Goal: Information Seeking & Learning: Learn about a topic

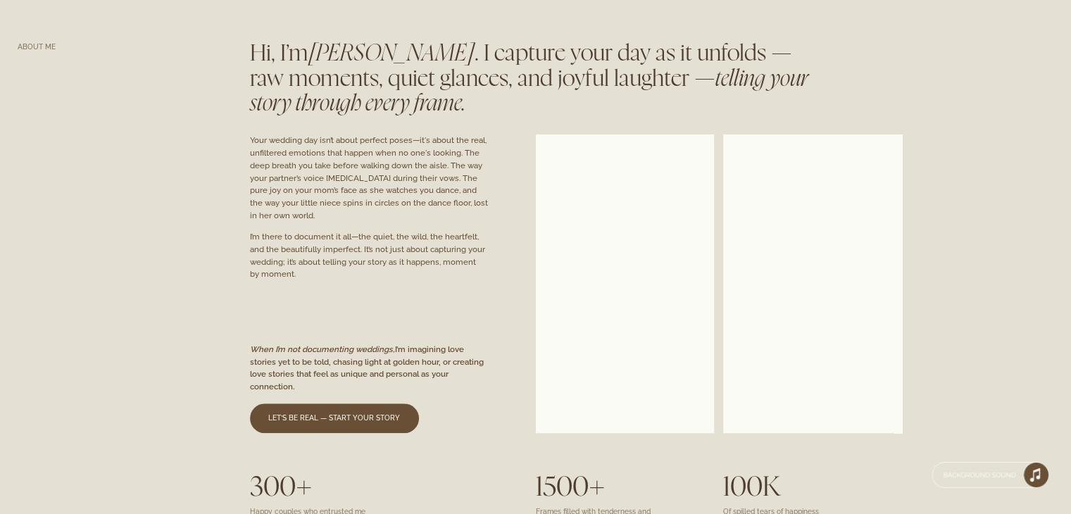
scroll to position [963, 0]
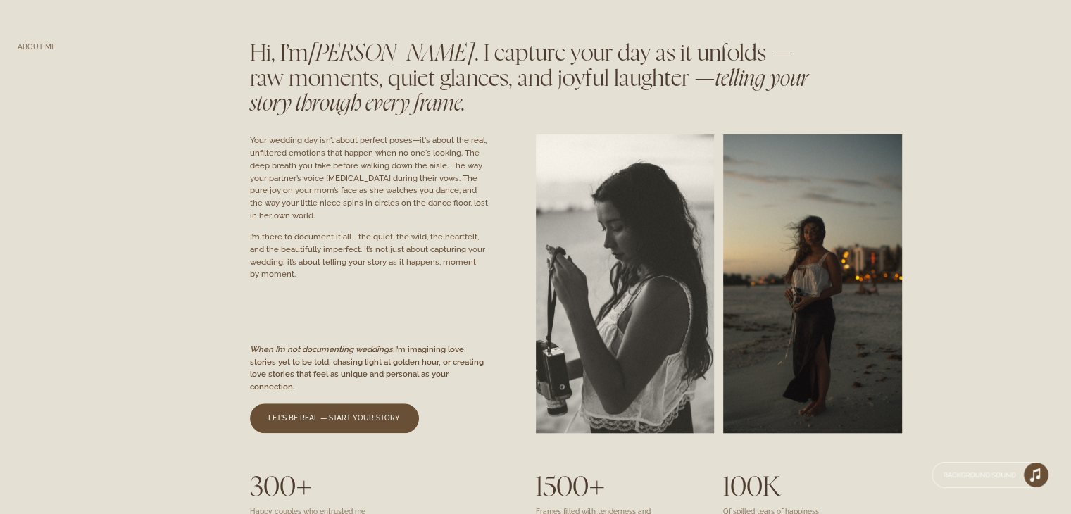
click at [382, 251] on div "I’m there to document it all—the quiet, the wild, the heartfelt, and the beauti…" at bounding box center [370, 256] width 241 height 50
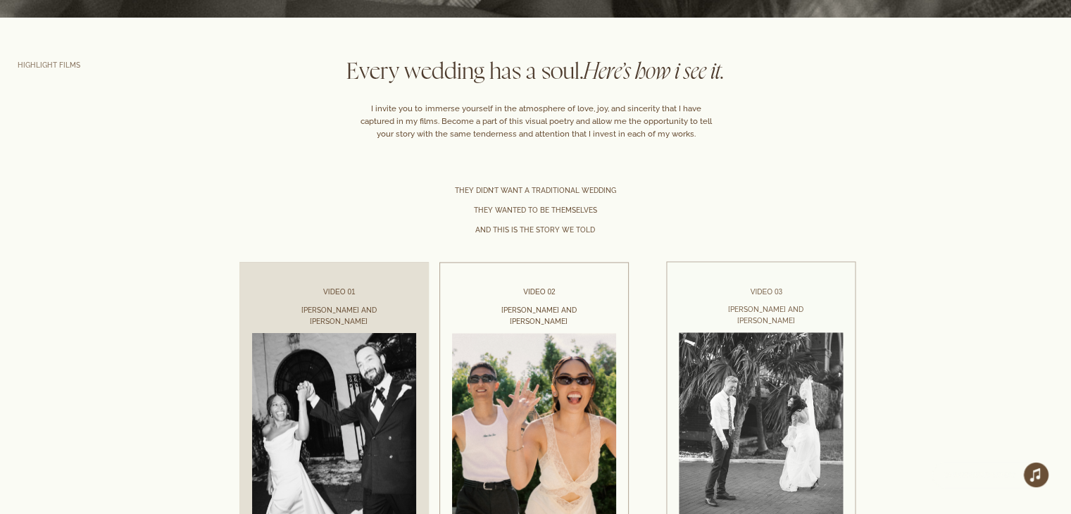
scroll to position [2129, 0]
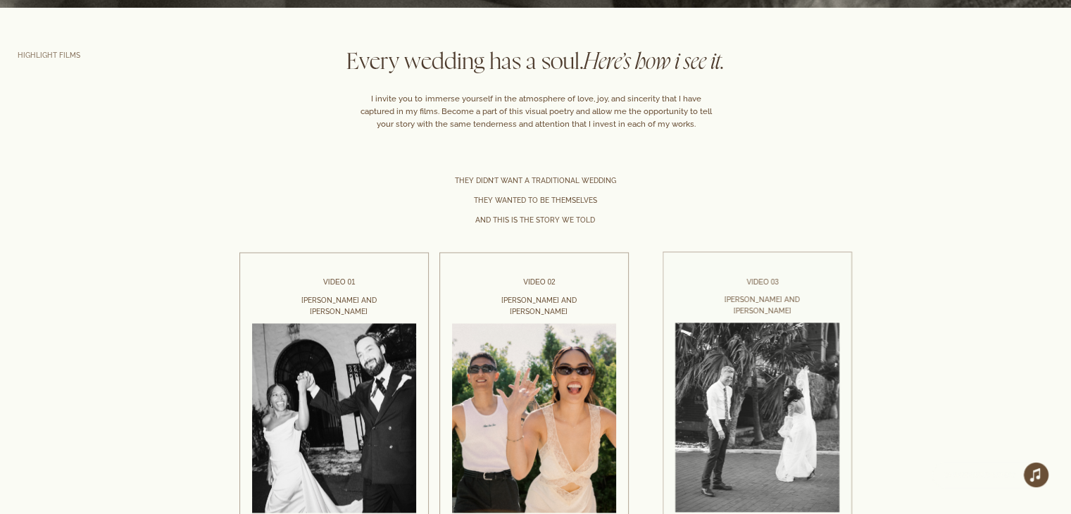
click at [637, 215] on div at bounding box center [535, 284] width 1071 height 484
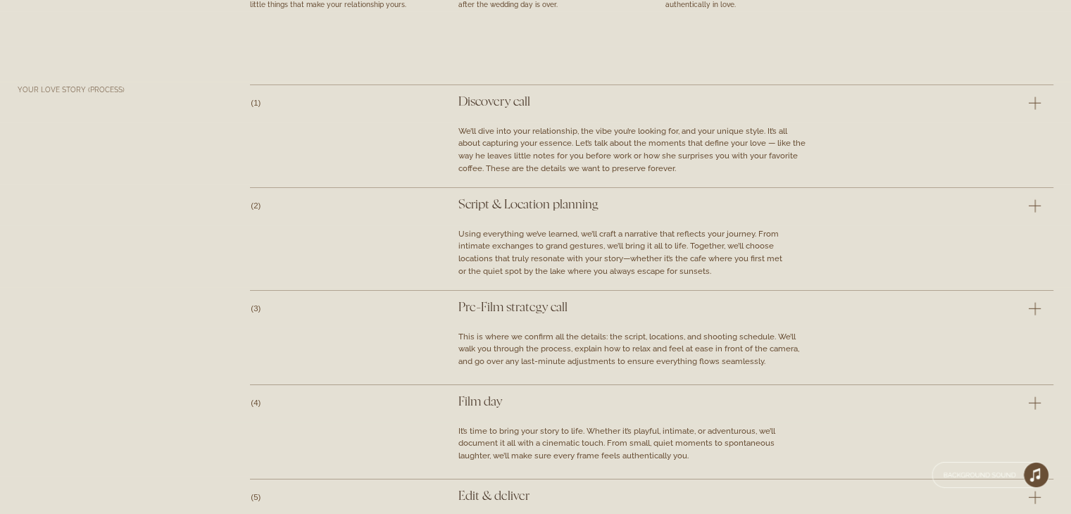
scroll to position [3993, 0]
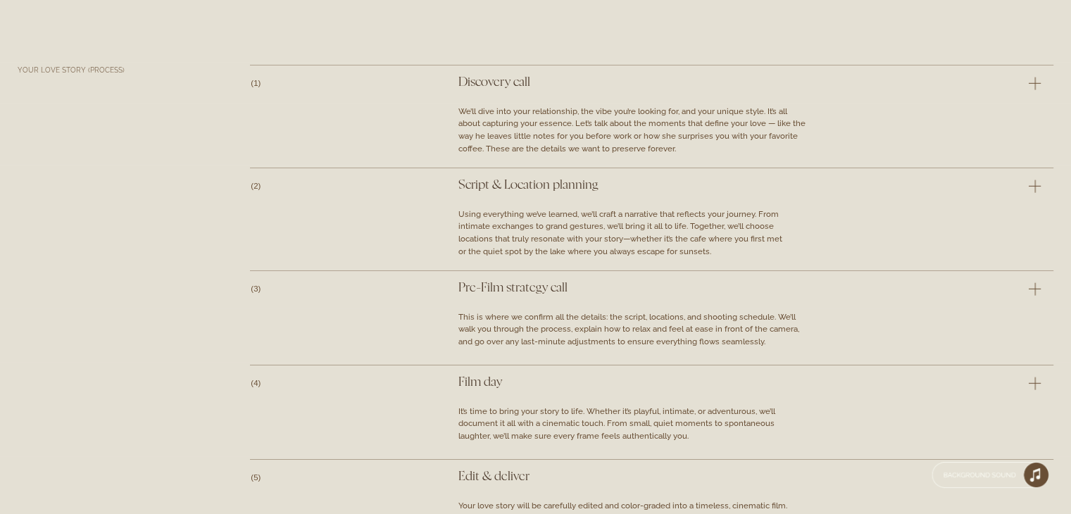
click at [1039, 85] on link at bounding box center [655, 84] width 833 height 39
click at [1033, 194] on link at bounding box center [655, 187] width 833 height 39
click at [977, 198] on link at bounding box center [655, 187] width 833 height 39
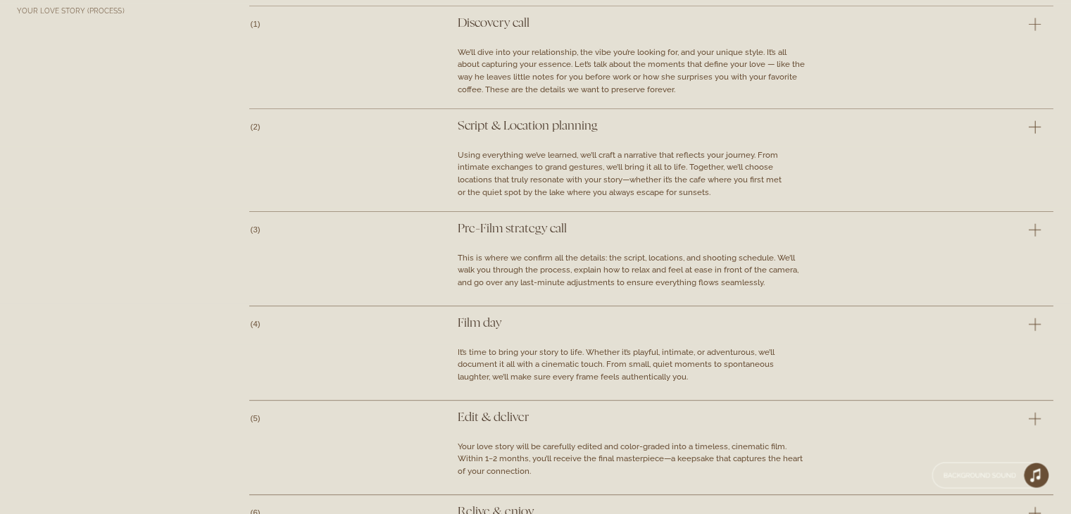
scroll to position [4052, 0]
click at [522, 122] on link at bounding box center [655, 128] width 833 height 39
click at [531, 225] on link at bounding box center [655, 231] width 833 height 39
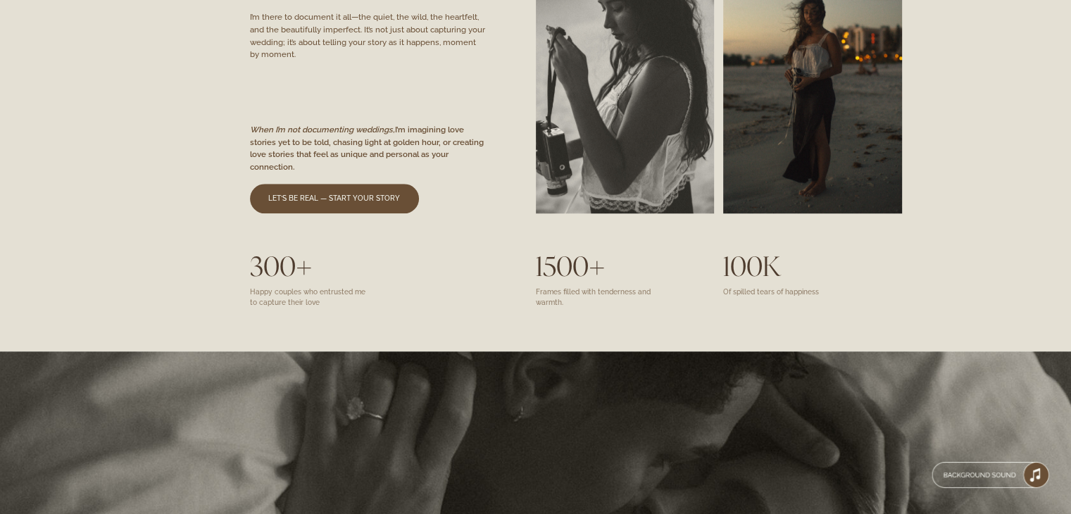
scroll to position [1183, 0]
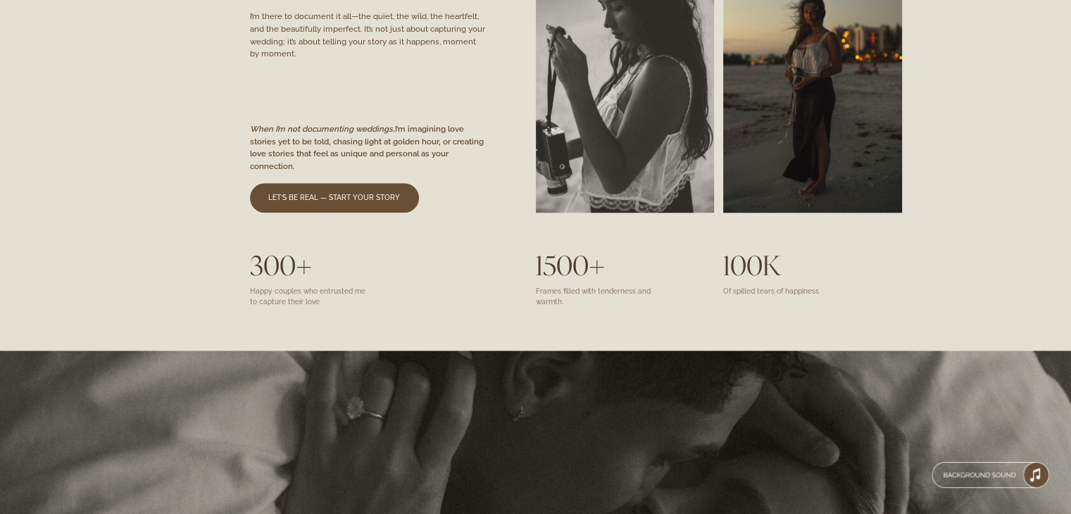
click at [291, 111] on div at bounding box center [535, 64] width 1071 height 502
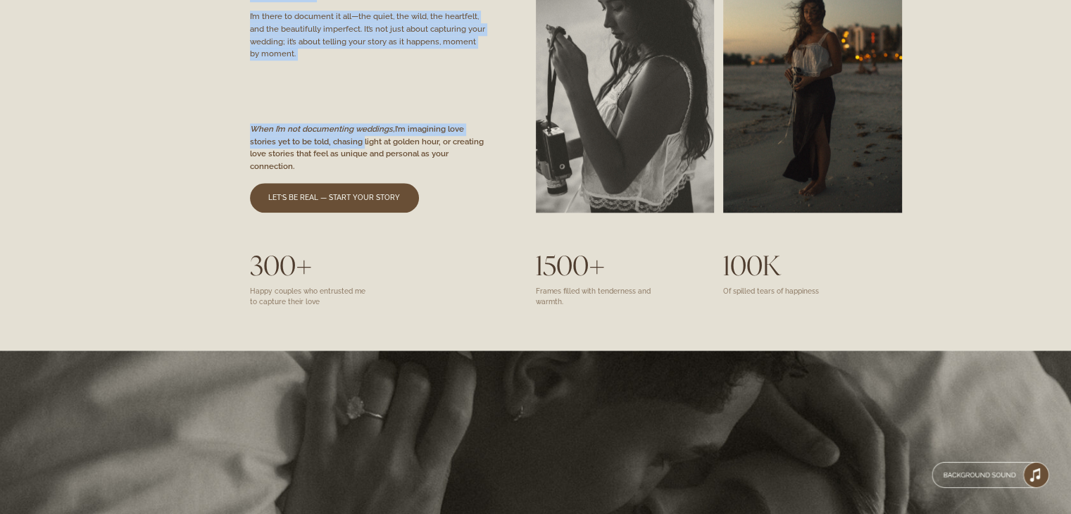
drag, startPoint x: 291, startPoint y: 111, endPoint x: 317, endPoint y: 143, distance: 41.0
click at [317, 143] on div "Hi, I’m [PERSON_NAME] . I capture your day as it unfolds — raw moments, quiet g…" at bounding box center [535, 64] width 1071 height 502
click at [317, 143] on div "When I’m not documenting weddings, I’m imagining love stories yet to be told, c…" at bounding box center [371, 148] width 242 height 50
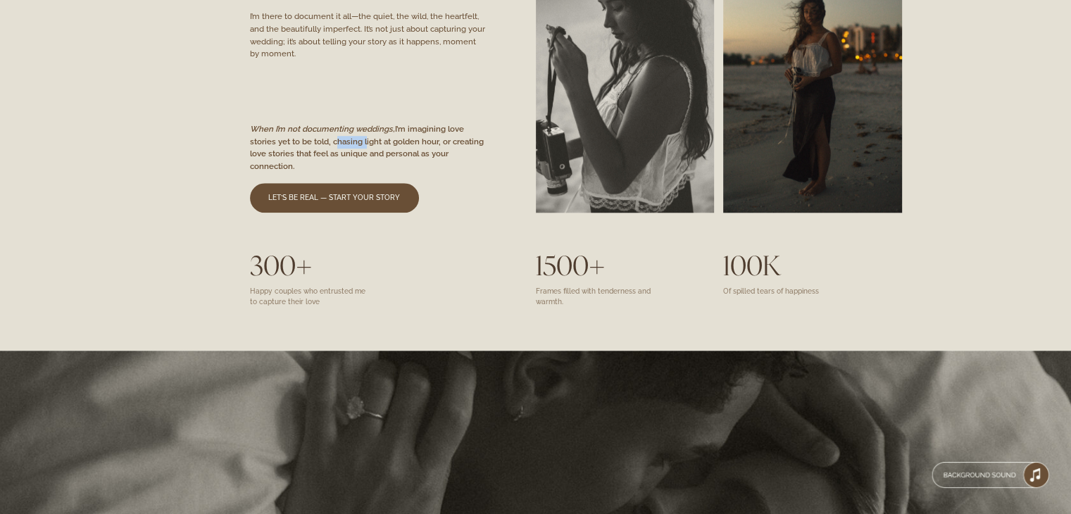
click at [317, 143] on div "When I’m not documenting weddings, I’m imagining love stories yet to be told, c…" at bounding box center [371, 148] width 242 height 50
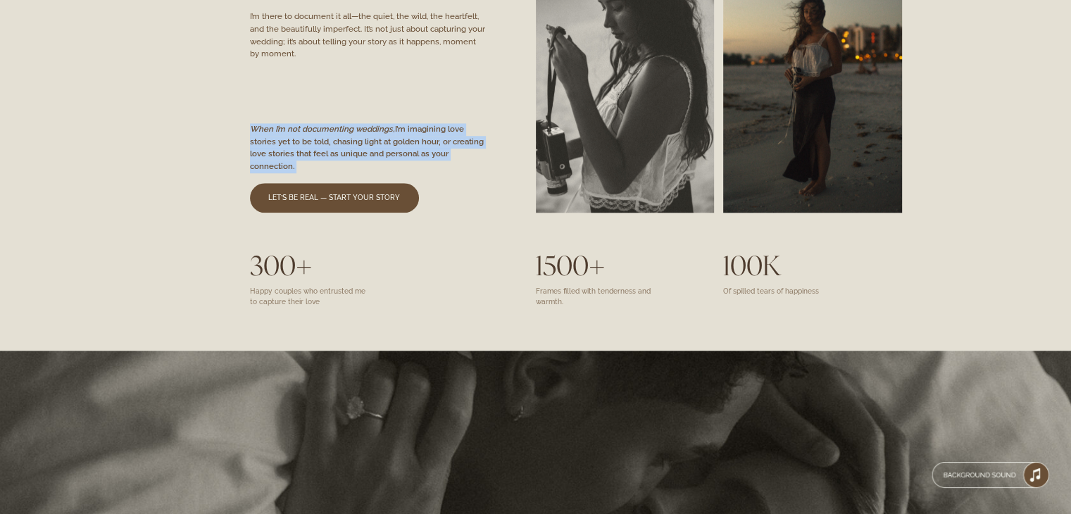
click at [317, 143] on div "When I’m not documenting weddings, I’m imagining love stories yet to be told, c…" at bounding box center [371, 148] width 242 height 50
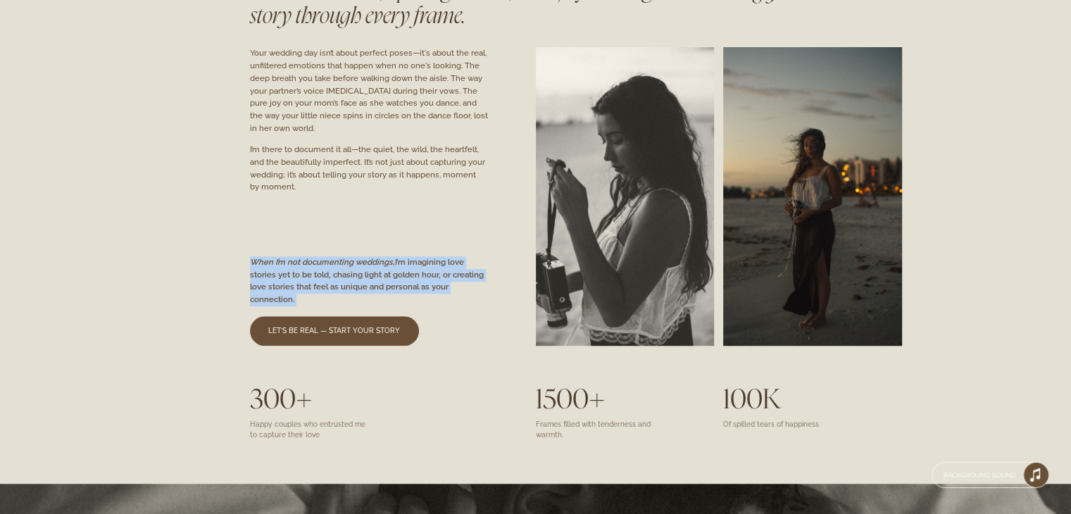
scroll to position [1043, 0]
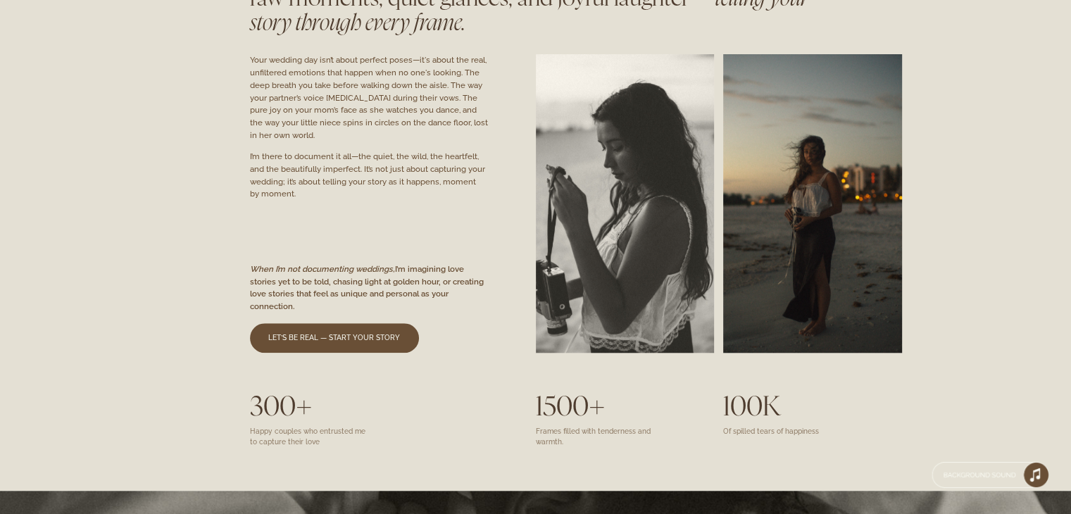
click at [324, 163] on div "I’m there to document it all—the quiet, the wild, the heartfelt, and the beauti…" at bounding box center [370, 176] width 241 height 50
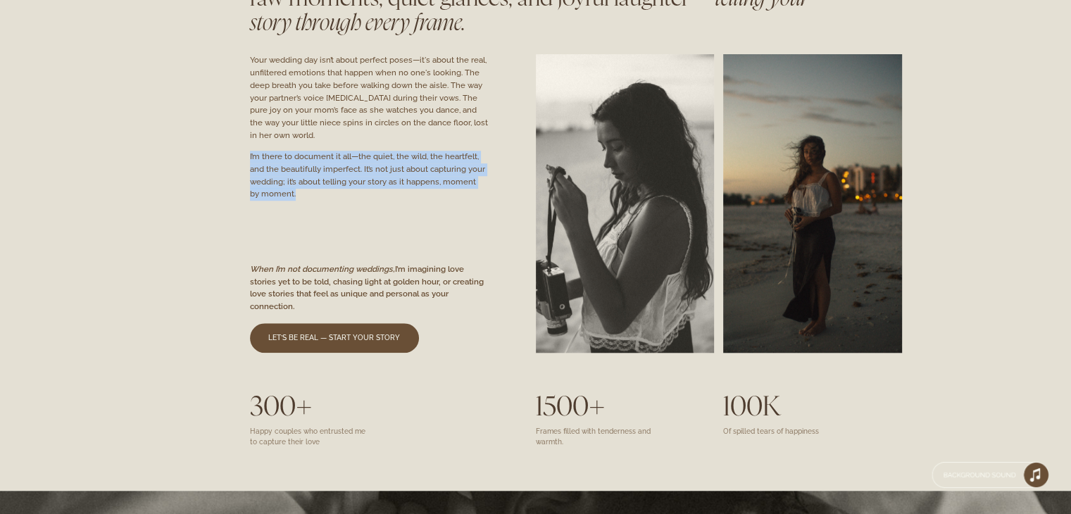
click at [324, 163] on div "I’m there to document it all—the quiet, the wild, the heartfelt, and the beauti…" at bounding box center [370, 176] width 241 height 50
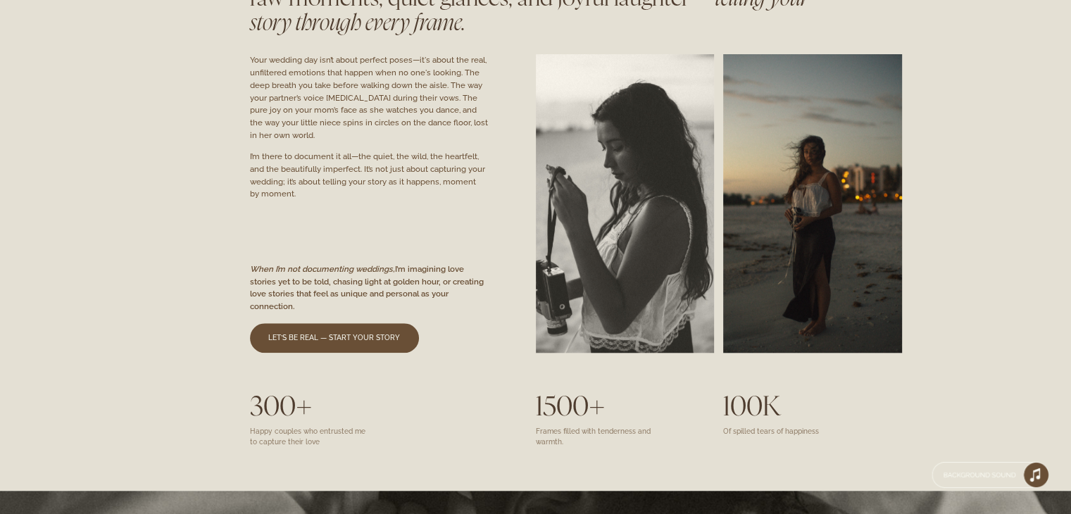
click at [308, 82] on div "Your wedding day isn’t about perfect poses—it's about the real, unfiltered emot…" at bounding box center [370, 97] width 241 height 87
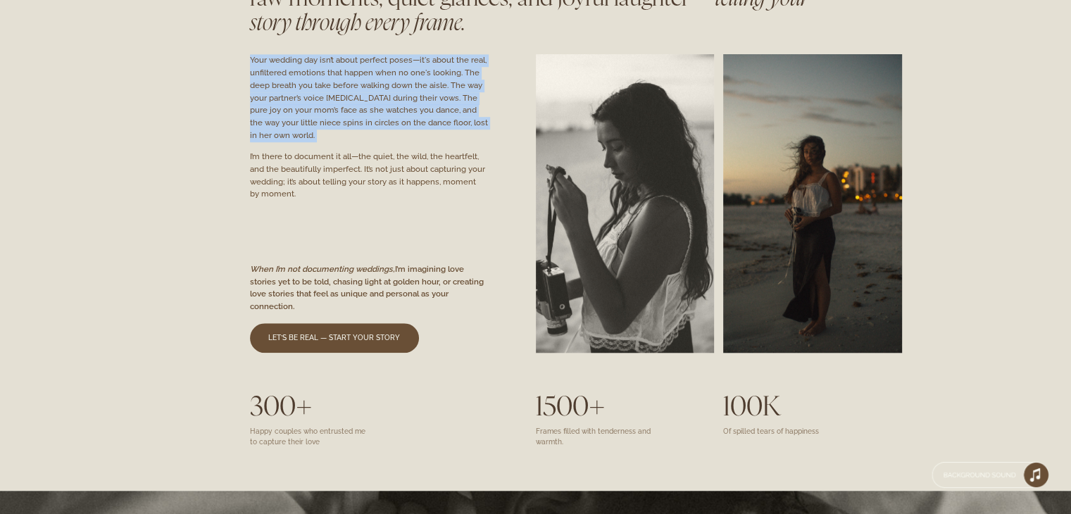
click at [308, 82] on div "Your wedding day isn’t about perfect poses—it's about the real, unfiltered emot…" at bounding box center [370, 97] width 241 height 87
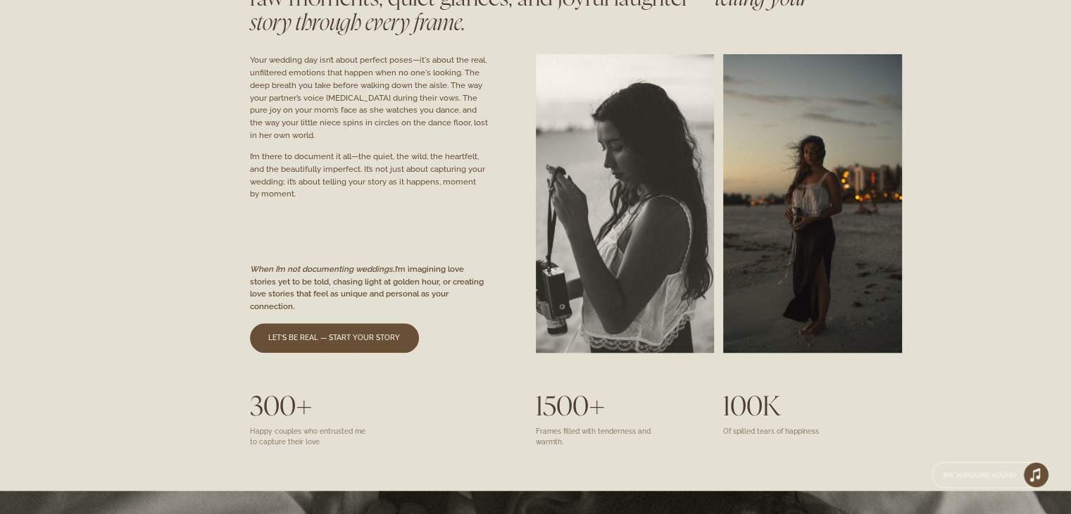
click at [333, 168] on div "I’m there to document it all—the quiet, the wild, the heartfelt, and the beauti…" at bounding box center [370, 176] width 241 height 50
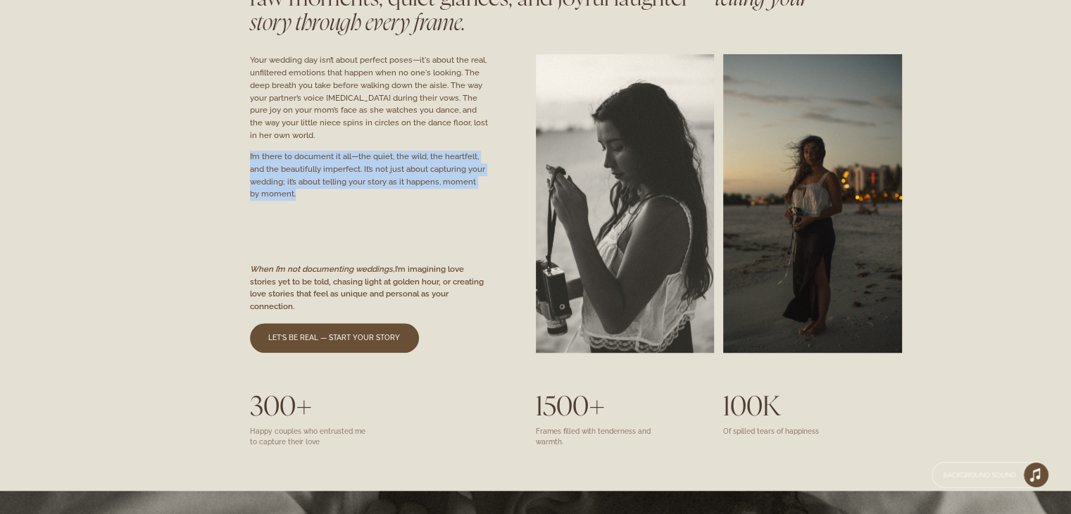
click at [333, 168] on div "I’m there to document it all—the quiet, the wild, the heartfelt, and the beauti…" at bounding box center [370, 176] width 241 height 50
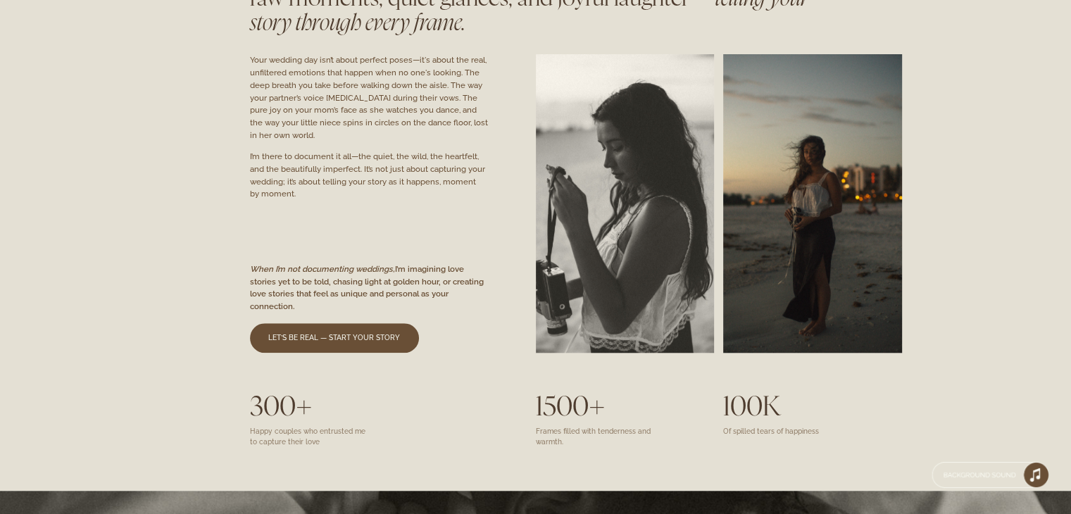
click at [363, 275] on div "When I’m not documenting weddings, I’m imagining love stories yet to be told, c…" at bounding box center [371, 288] width 242 height 50
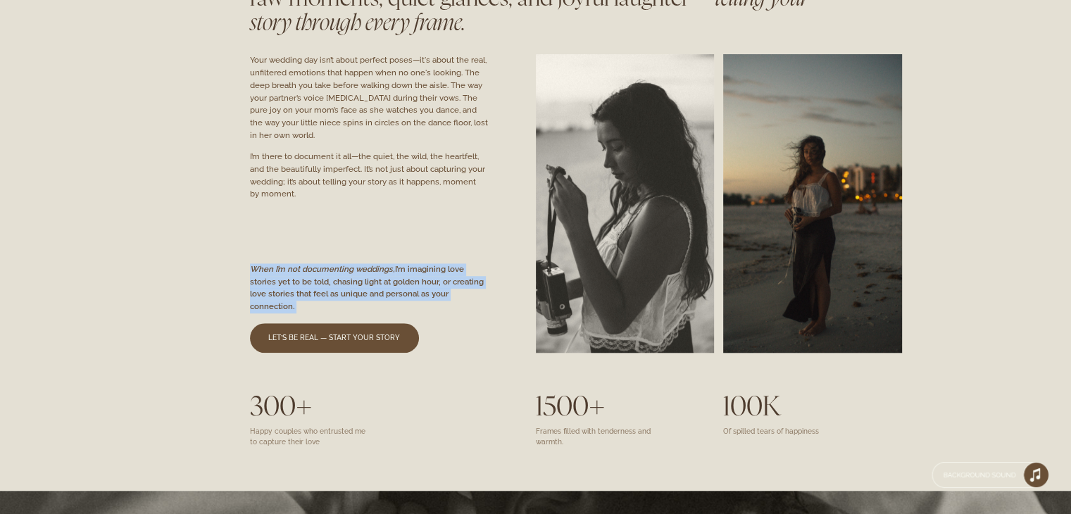
click at [363, 275] on div "When I’m not documenting weddings, I’m imagining love stories yet to be told, c…" at bounding box center [371, 288] width 242 height 50
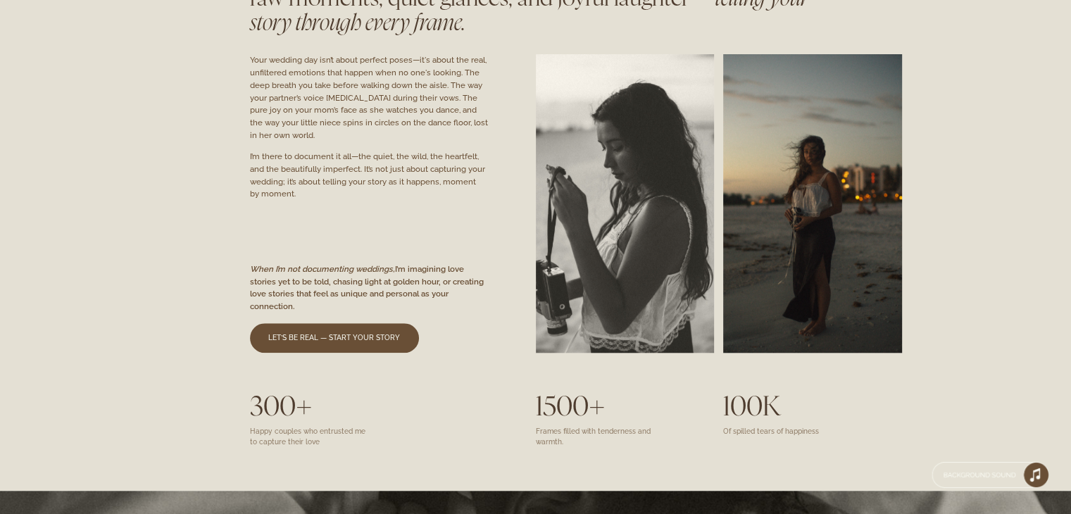
click at [353, 144] on div at bounding box center [535, 205] width 1071 height 502
click at [370, 176] on div "I’m there to document it all—the quiet, the wild, the heartfelt, and the beauti…" at bounding box center [370, 176] width 241 height 50
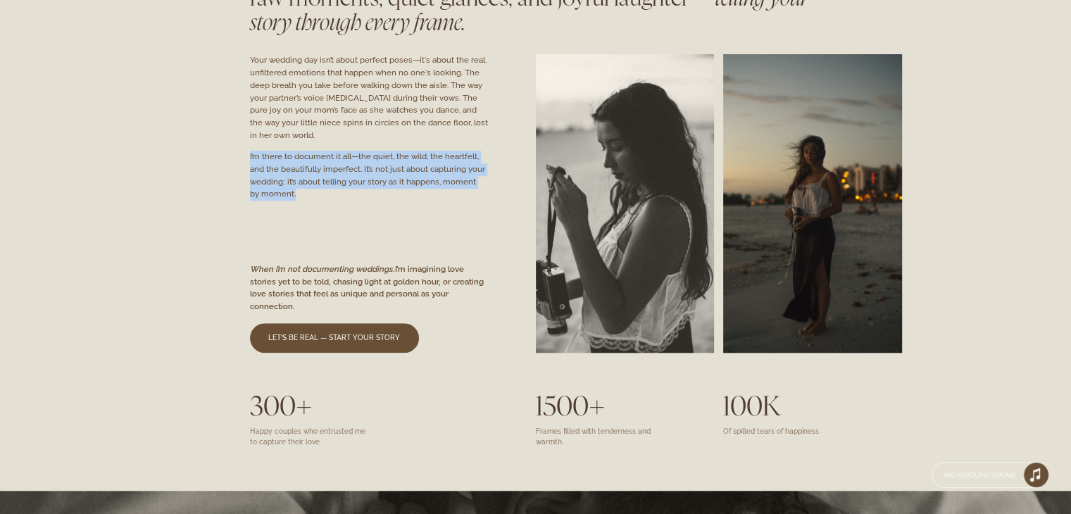
click at [370, 176] on div "I’m there to document it all—the quiet, the wild, the heartfelt, and the beauti…" at bounding box center [370, 176] width 241 height 50
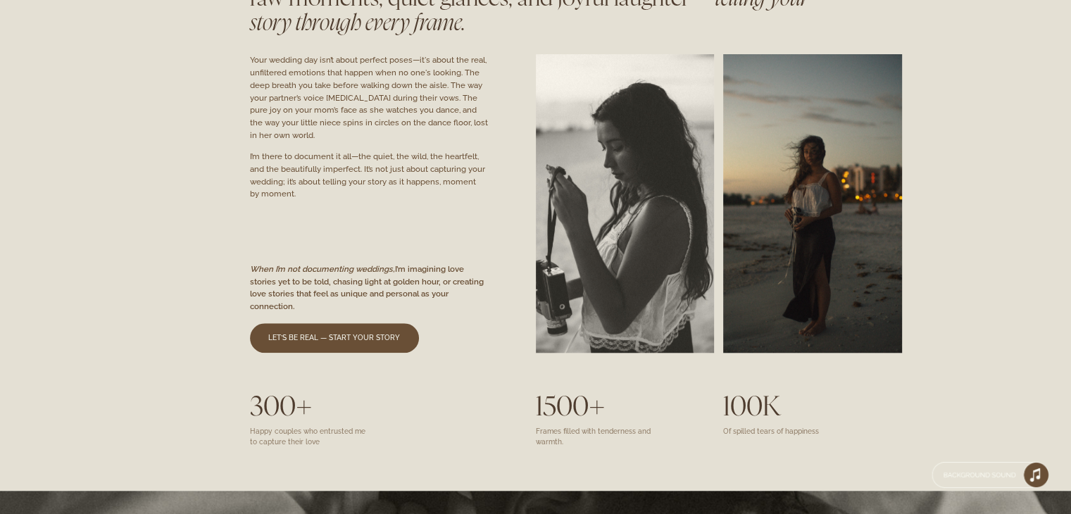
click at [358, 119] on div "Your wedding day isn’t about perfect poses—it's about the real, unfiltered emot…" at bounding box center [370, 97] width 241 height 87
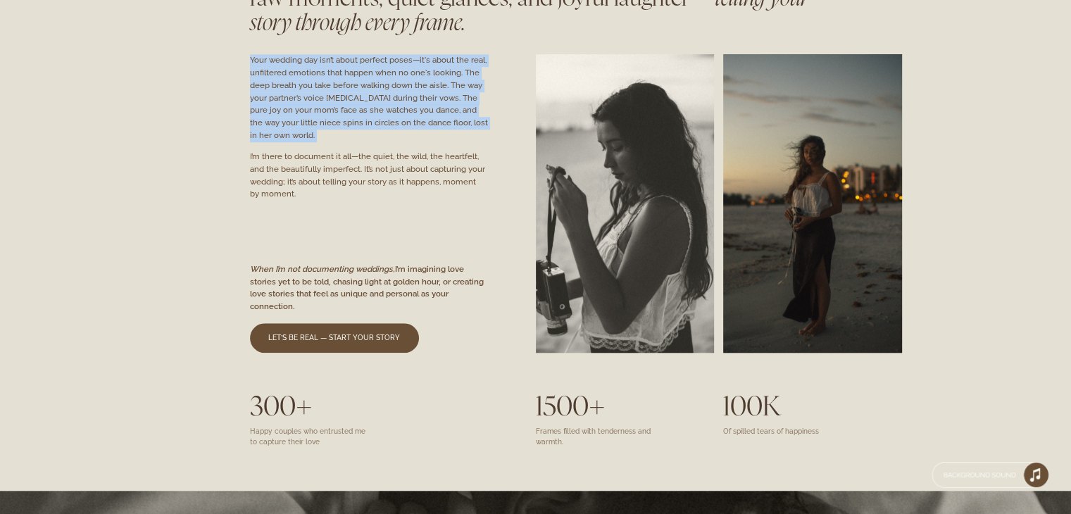
click at [358, 119] on div "Your wedding day isn’t about perfect poses—it's about the real, unfiltered emot…" at bounding box center [370, 97] width 241 height 87
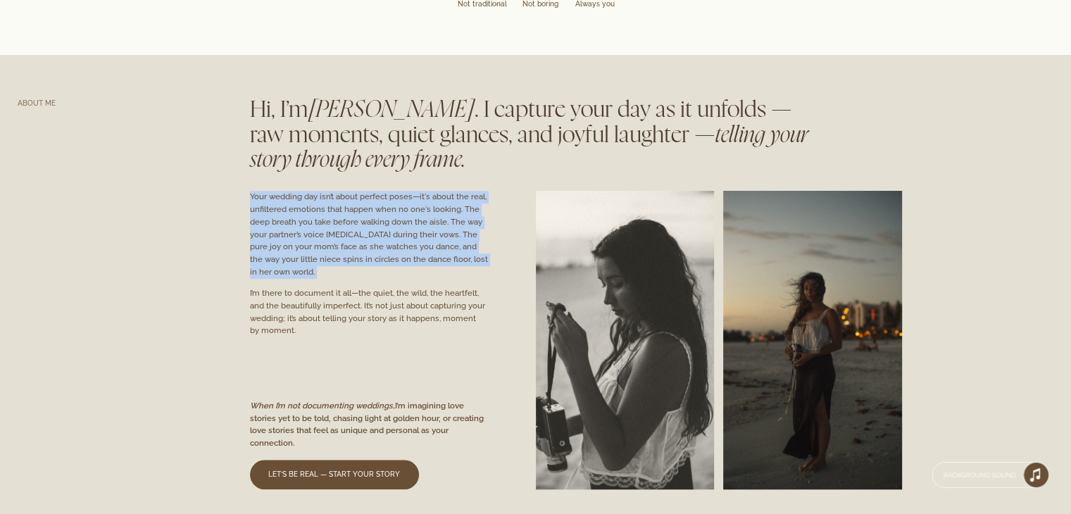
scroll to position [867, 0]
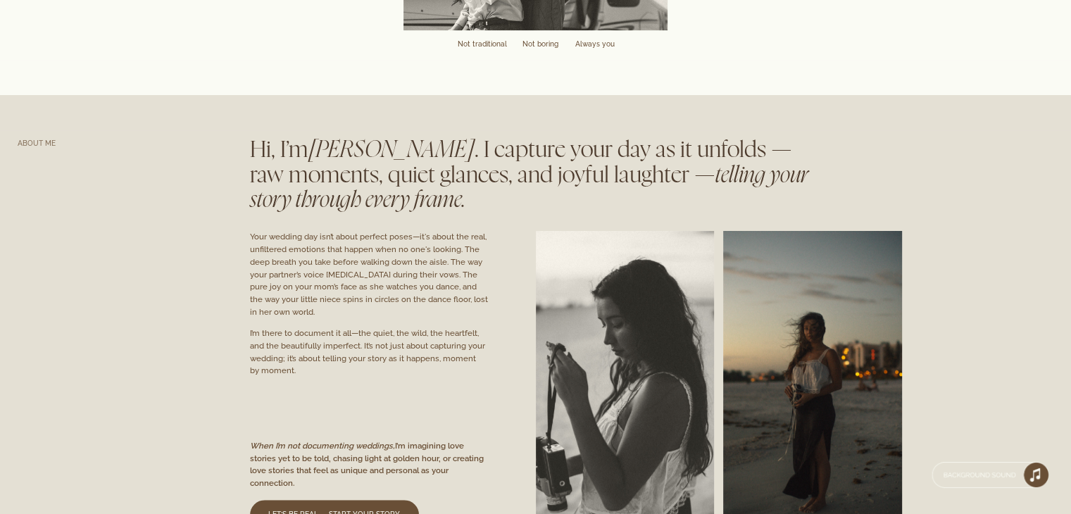
click at [380, 206] on span "telling your story through every frame." at bounding box center [529, 188] width 559 height 47
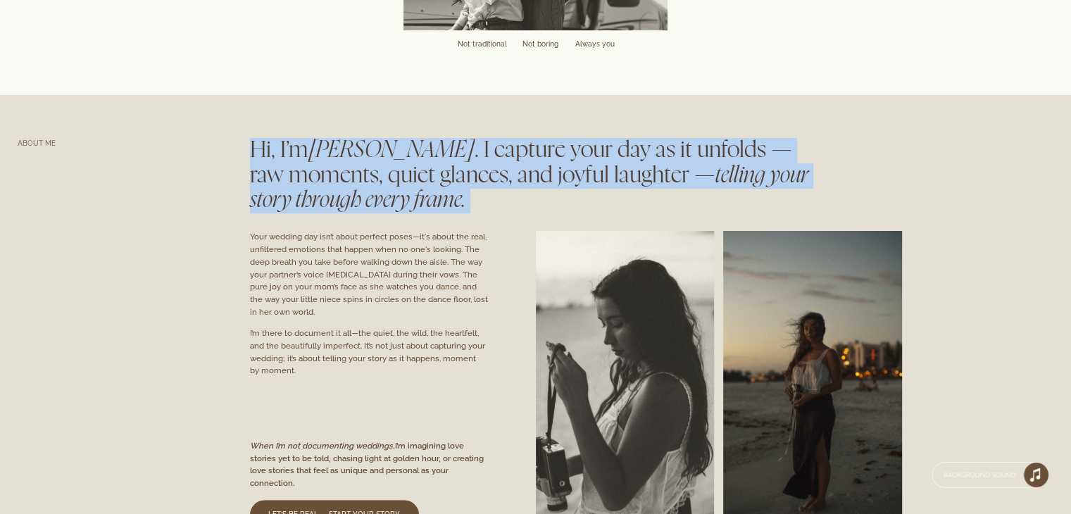
click at [380, 206] on span "telling your story through every frame." at bounding box center [529, 188] width 559 height 47
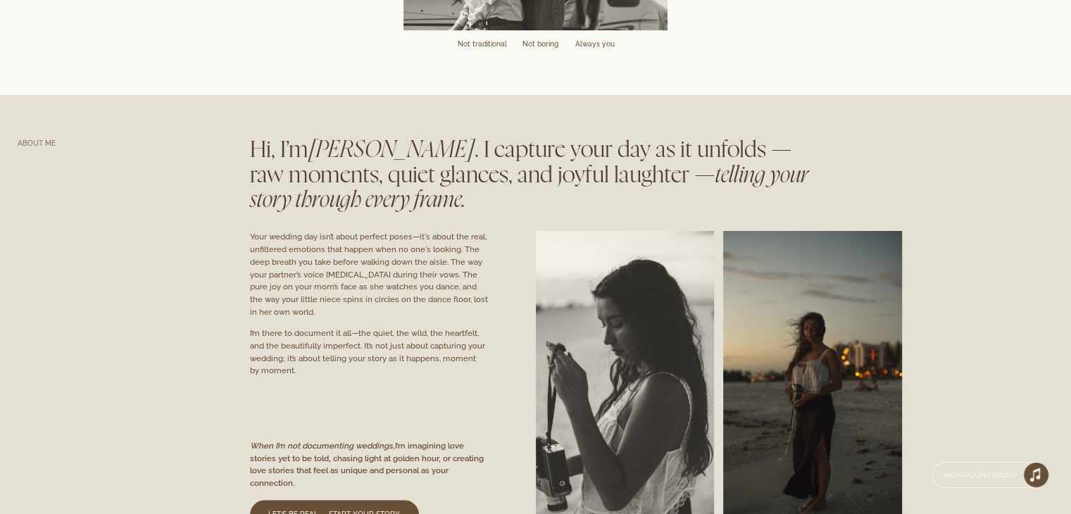
click at [393, 284] on div "Your wedding day isn’t about perfect poses—it's about the real, unfiltered emot…" at bounding box center [370, 274] width 241 height 87
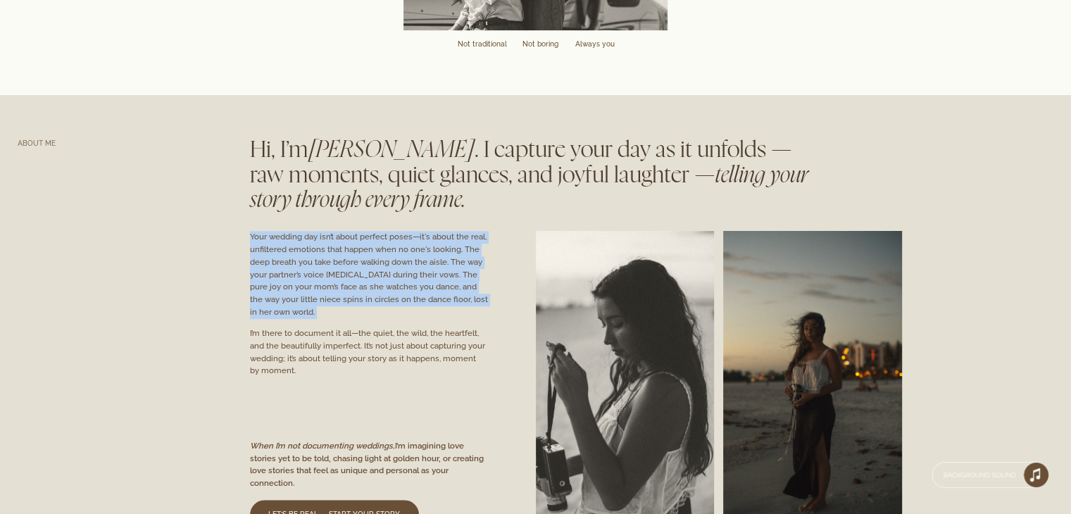
click at [393, 284] on div "Your wedding day isn’t about perfect poses—it's about the real, unfiltered emot…" at bounding box center [370, 274] width 241 height 87
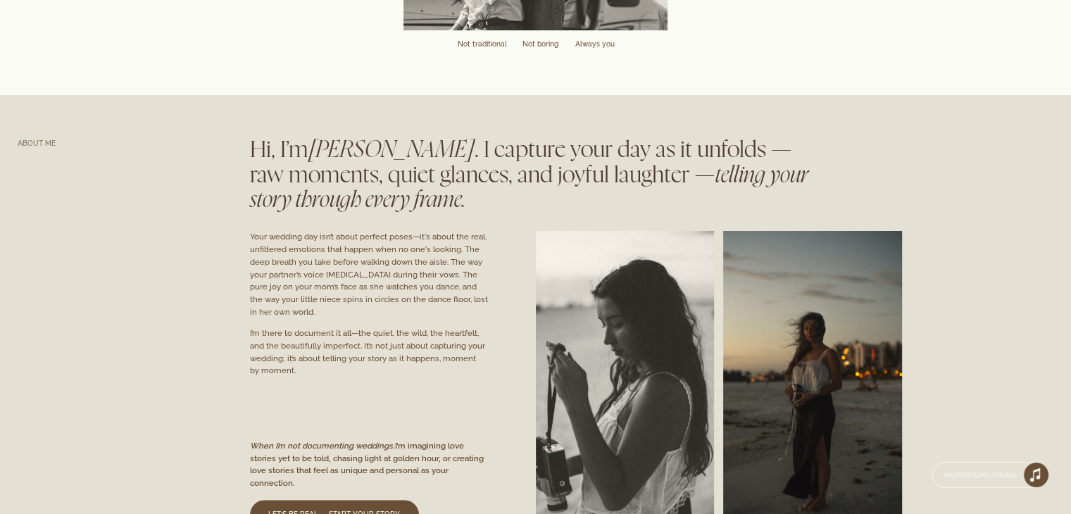
click at [407, 401] on div at bounding box center [535, 381] width 1071 height 502
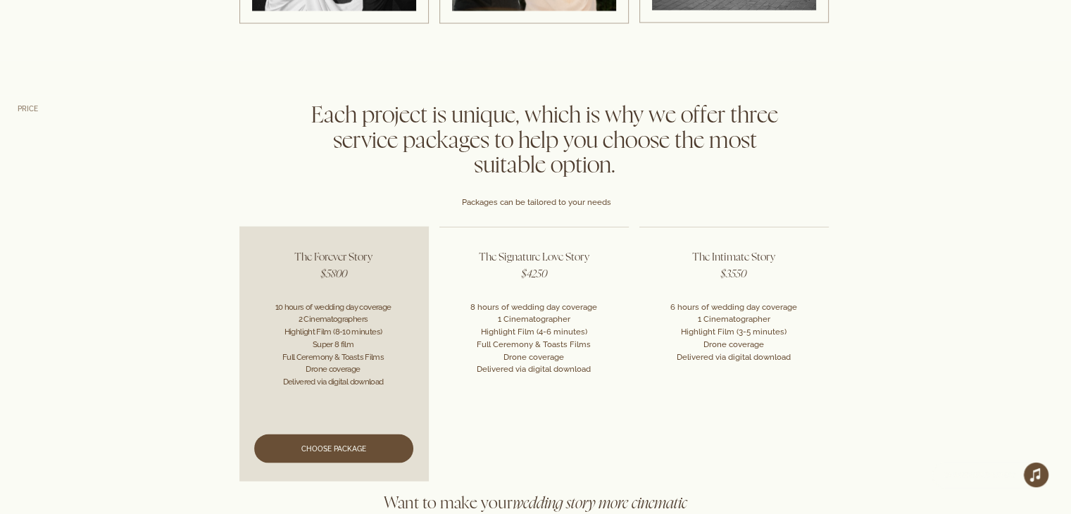
scroll to position [2653, 0]
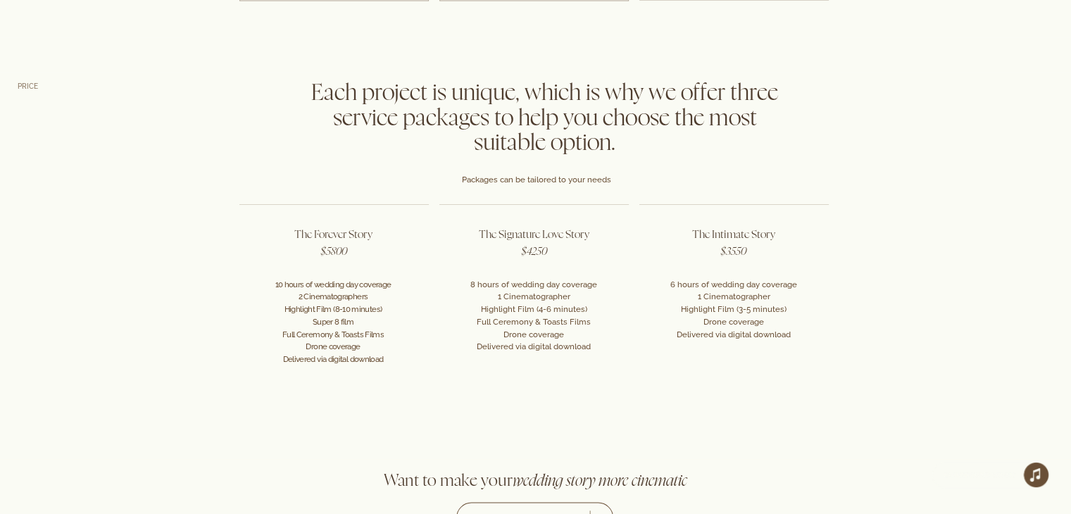
click at [1032, 139] on div at bounding box center [535, 266] width 1071 height 386
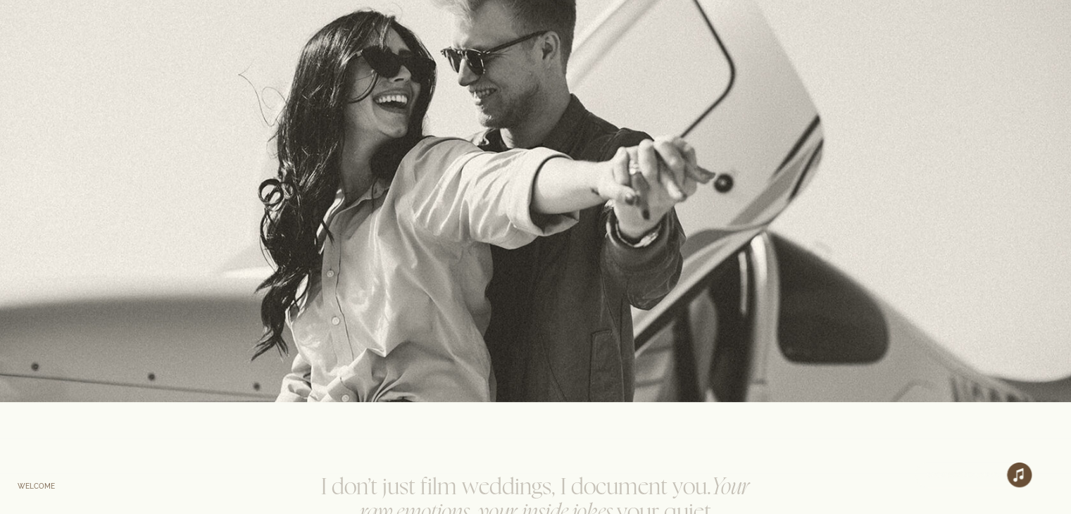
scroll to position [0, 0]
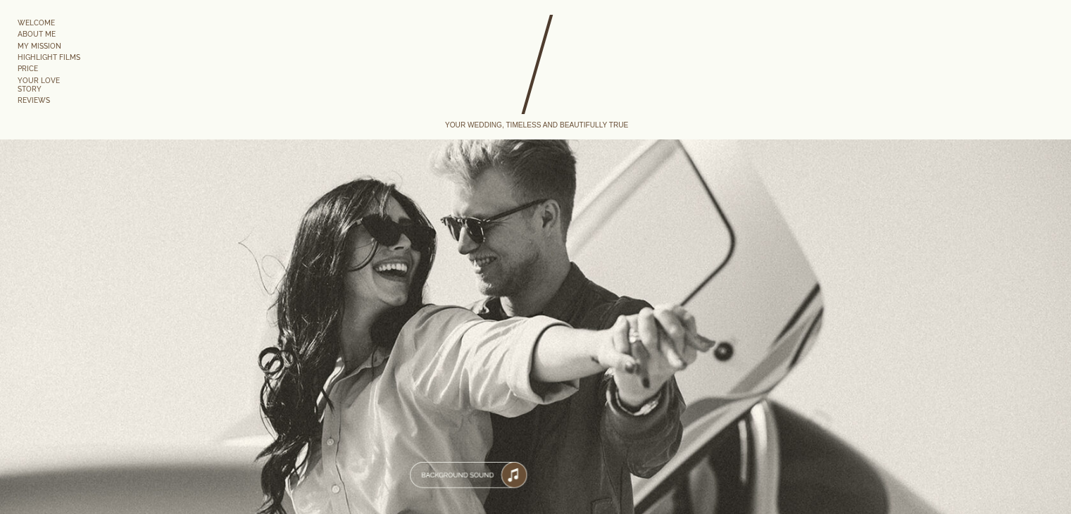
click at [46, 21] on link "WELCOME" at bounding box center [41, 22] width 47 height 9
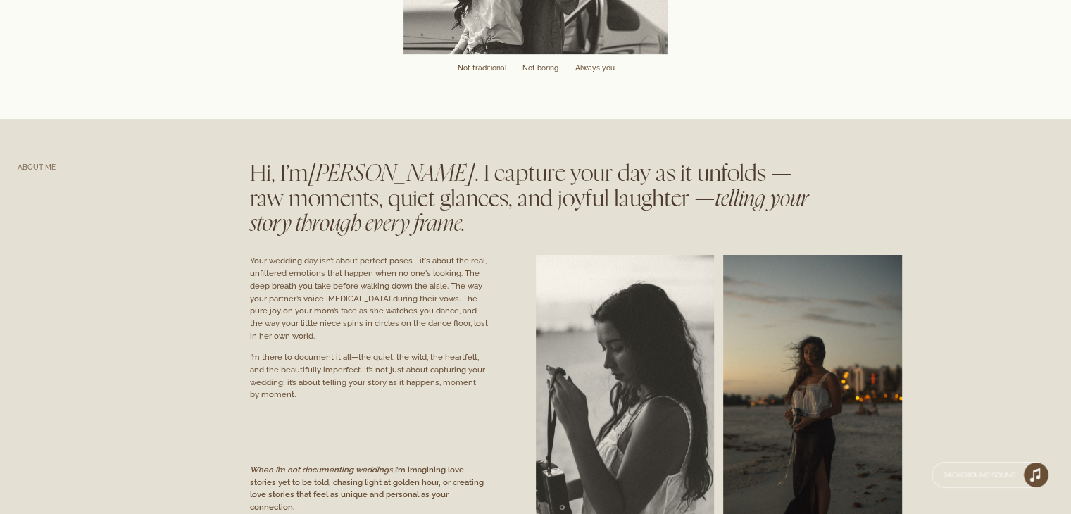
scroll to position [828, 0]
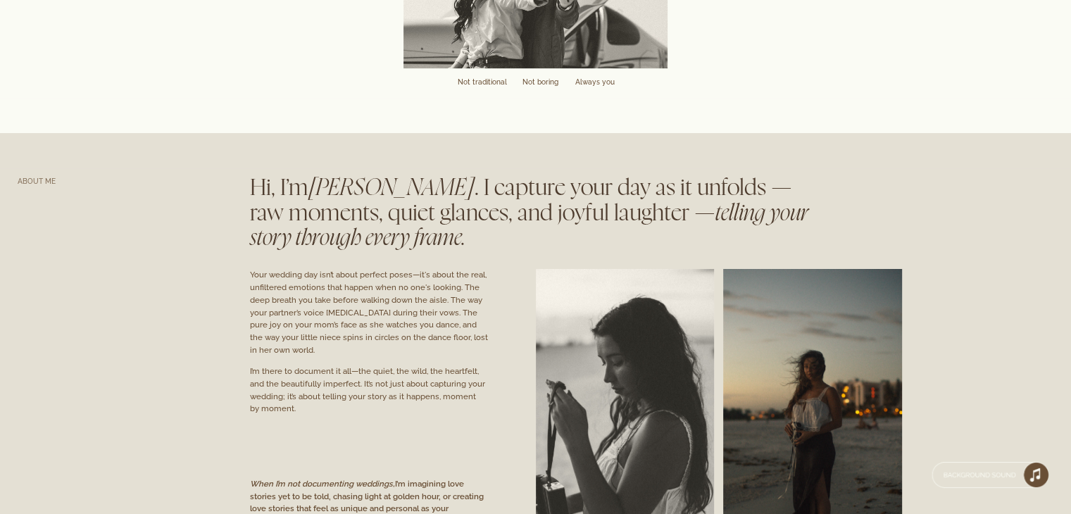
click at [37, 181] on div "About me" at bounding box center [39, 181] width 43 height 11
click at [101, 201] on div at bounding box center [535, 419] width 1071 height 502
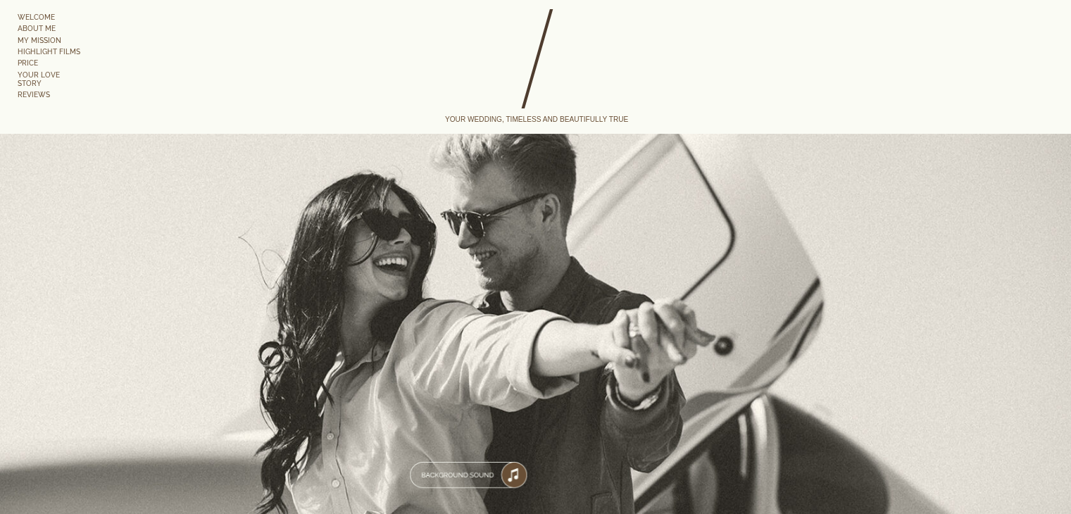
scroll to position [0, 0]
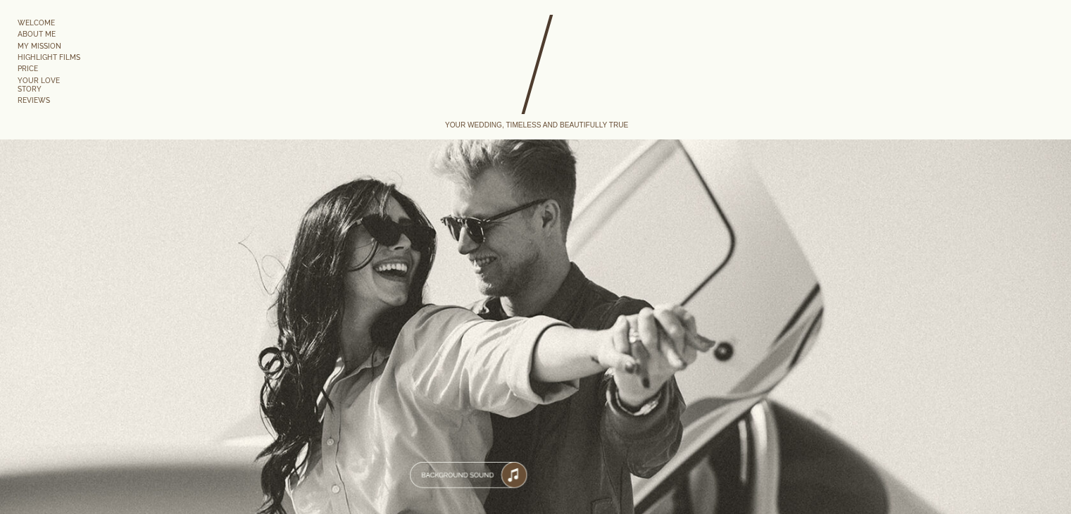
click at [34, 68] on link "price" at bounding box center [51, 68] width 67 height 9
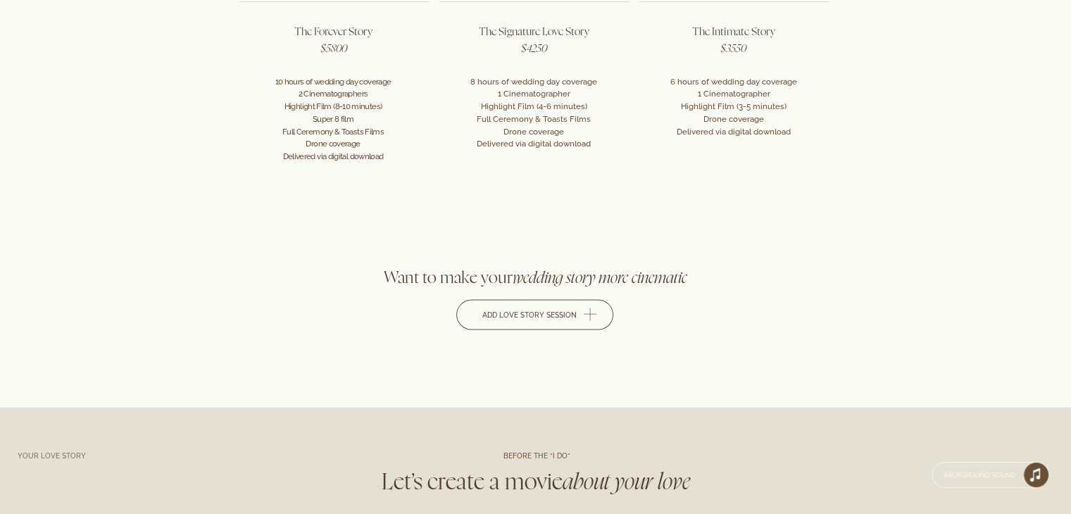
scroll to position [2859, 0]
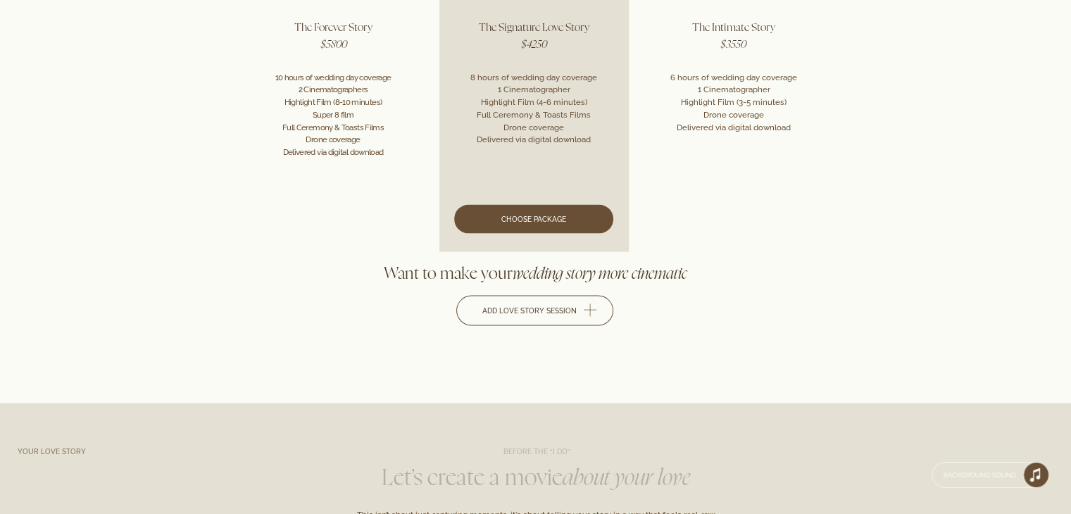
click at [553, 223] on link at bounding box center [533, 124] width 189 height 254
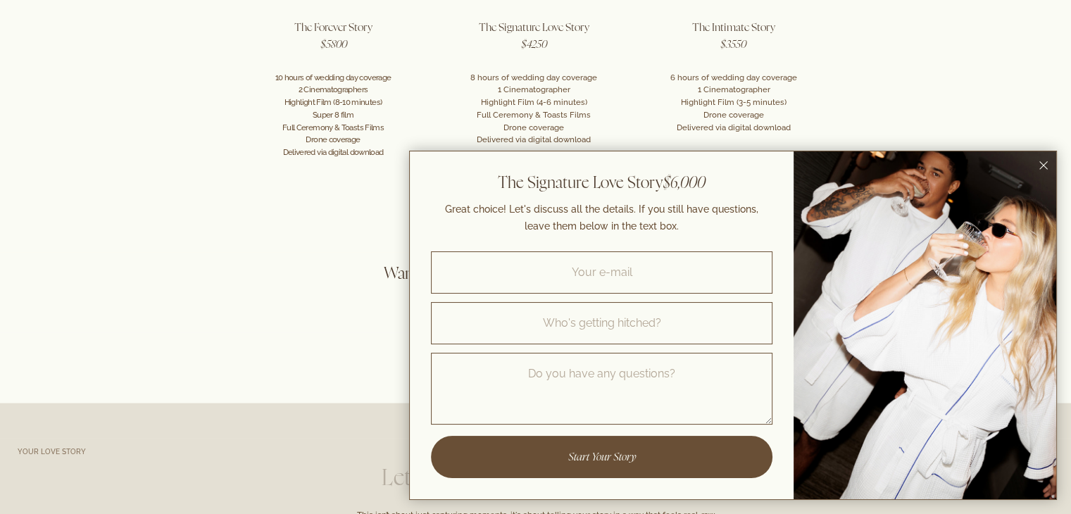
click at [1045, 161] on rect "Close dialog window" at bounding box center [1043, 165] width 8 height 8
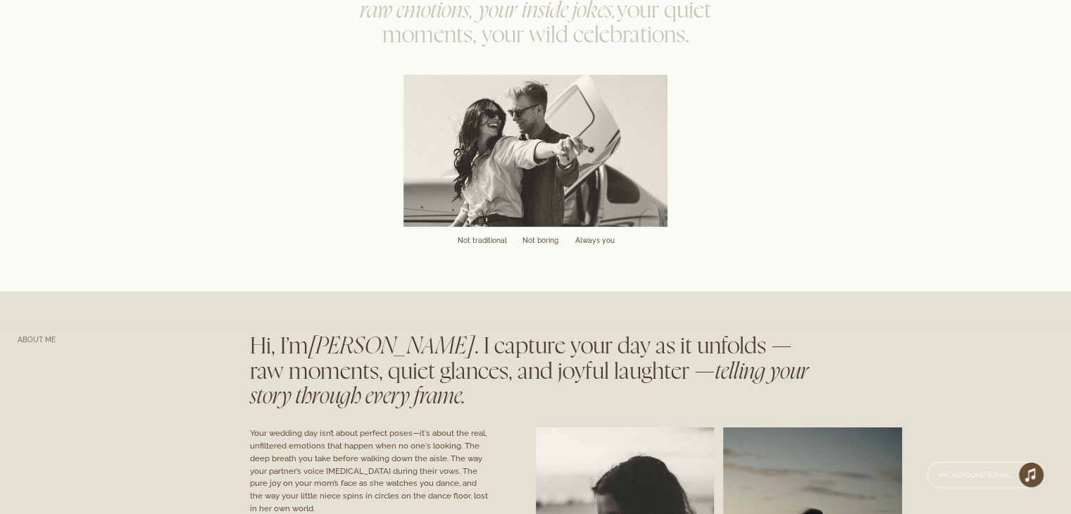
scroll to position [0, 0]
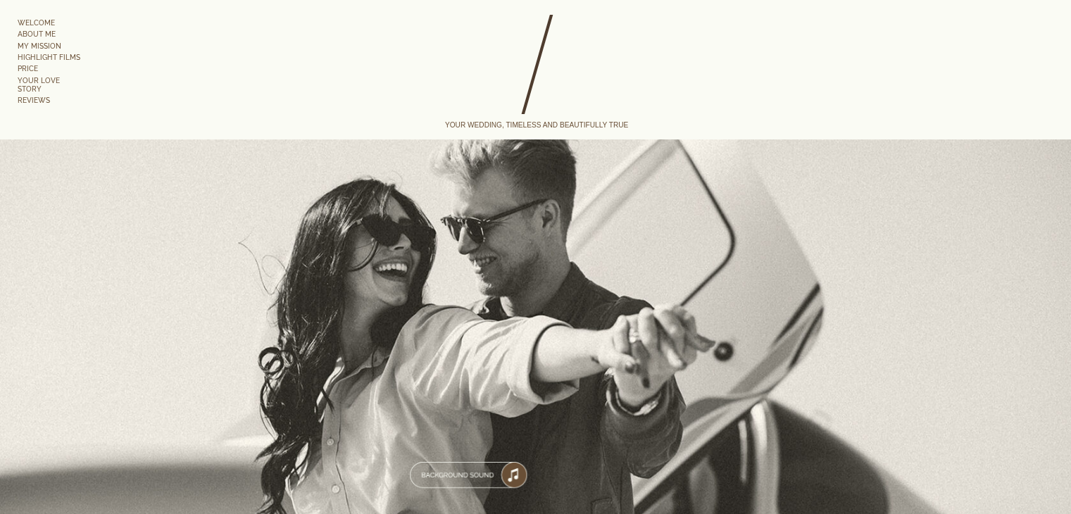
click at [36, 55] on link "Highlight films" at bounding box center [53, 57] width 70 height 9
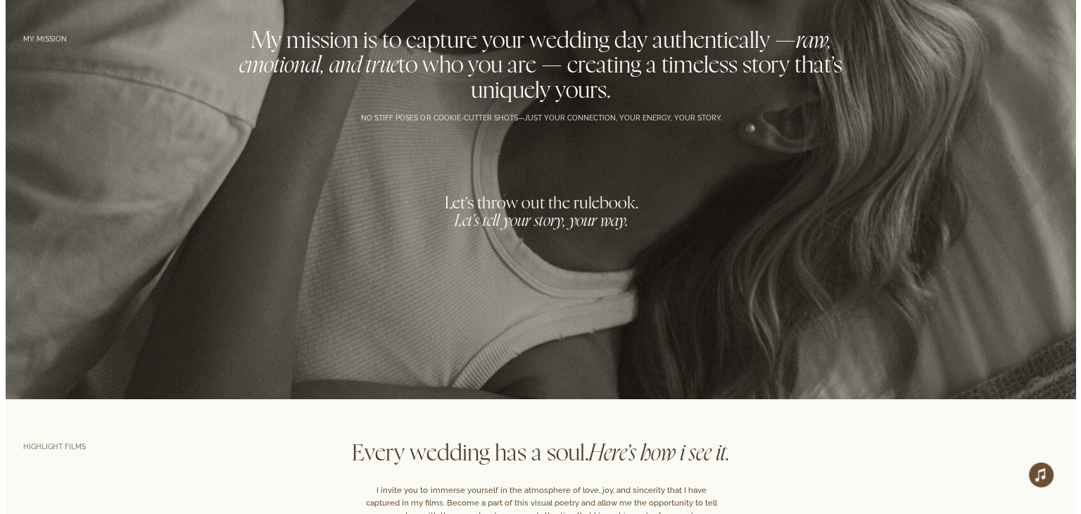
scroll to position [2173, 0]
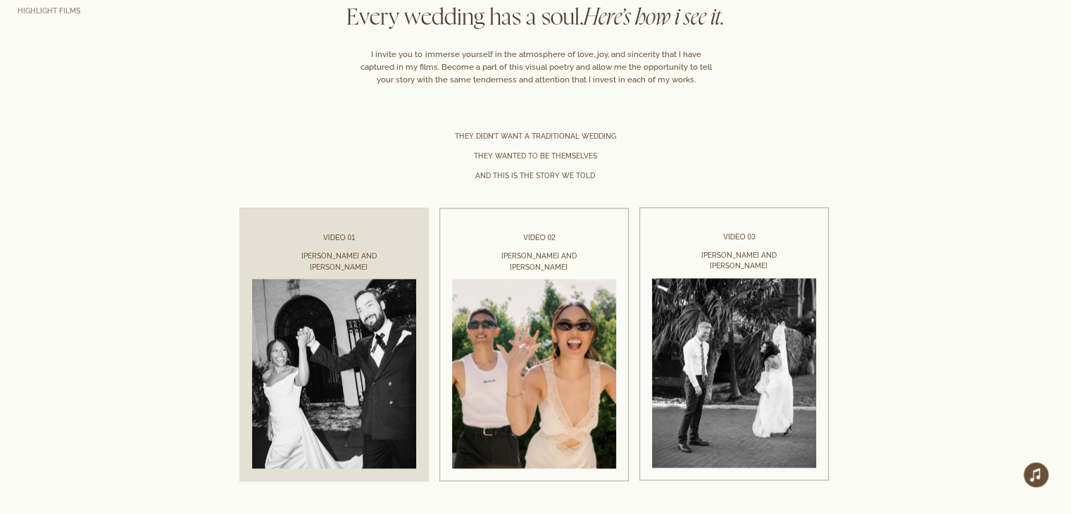
click at [341, 317] on link at bounding box center [333, 331] width 189 height 273
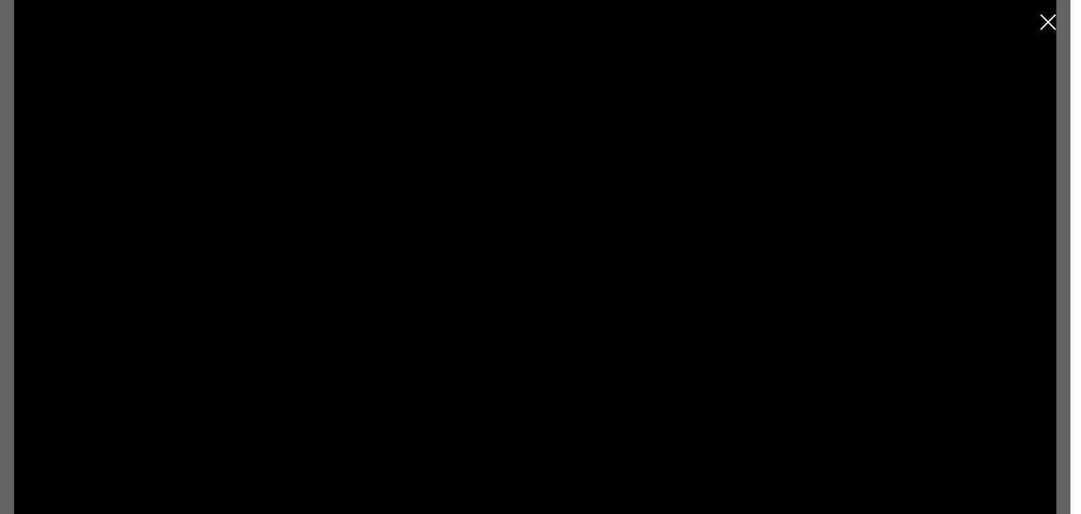
click at [1045, 26] on rect "Close dialog window" at bounding box center [1048, 22] width 16 height 16
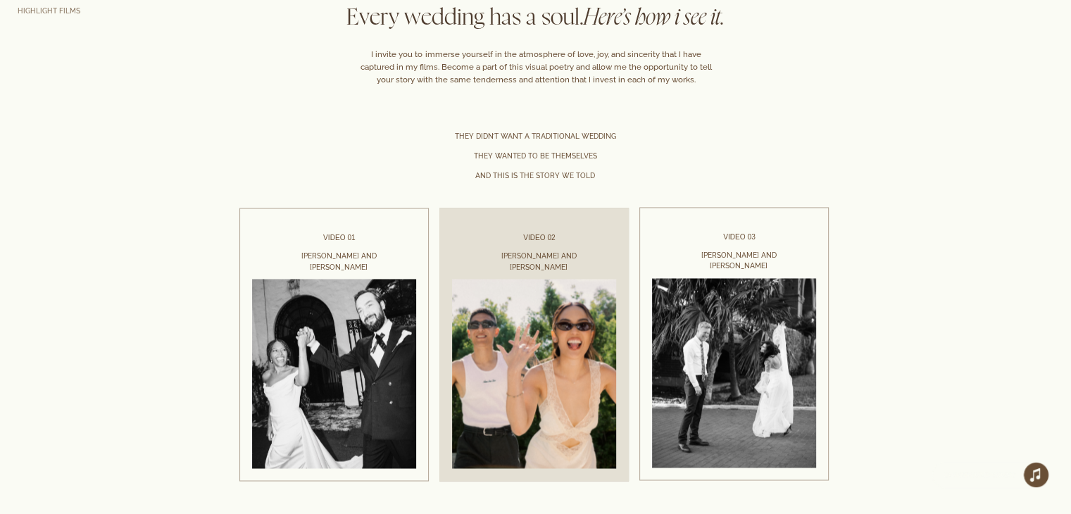
click at [579, 263] on link at bounding box center [533, 344] width 189 height 273
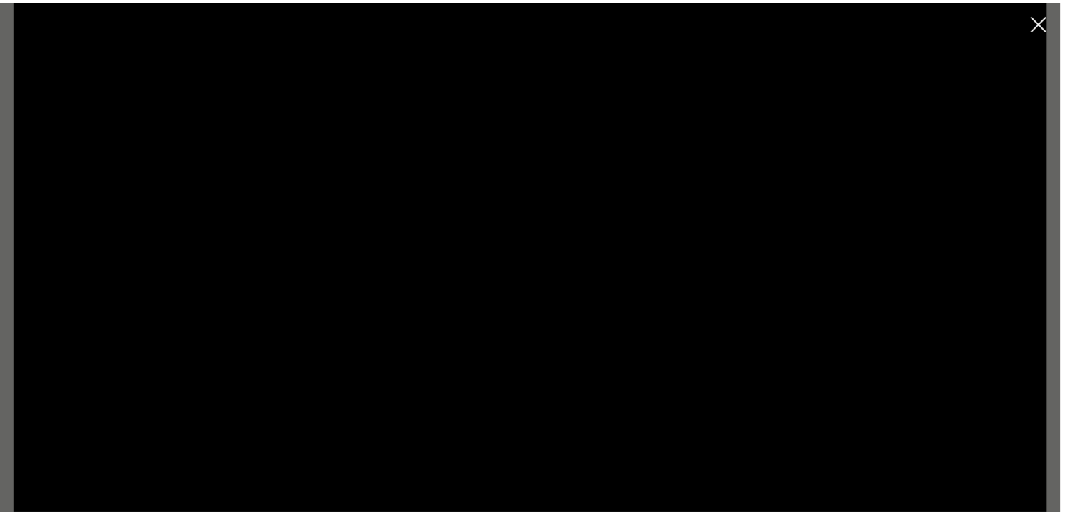
scroll to position [3, 0]
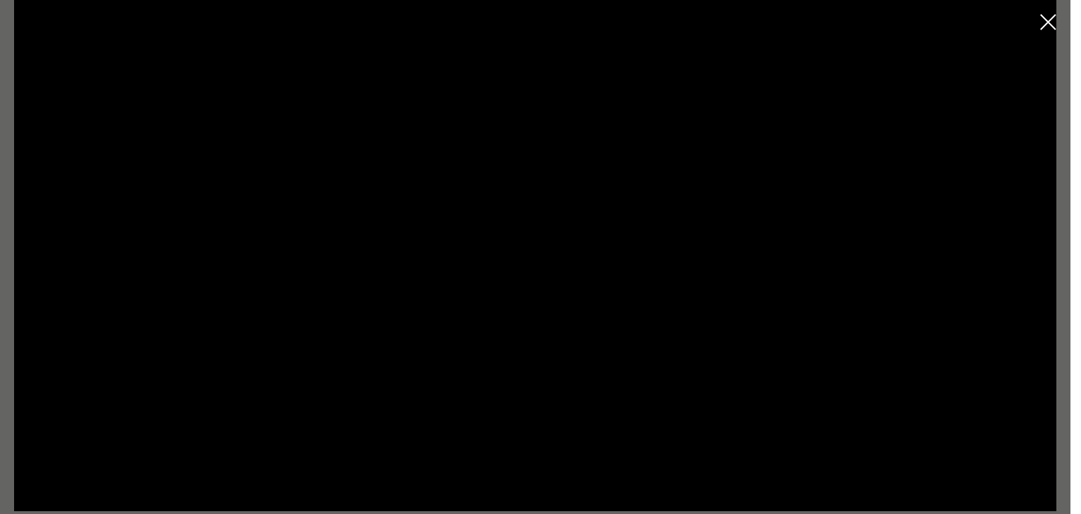
click at [1041, 20] on icon "Close dialog window" at bounding box center [1048, 22] width 16 height 16
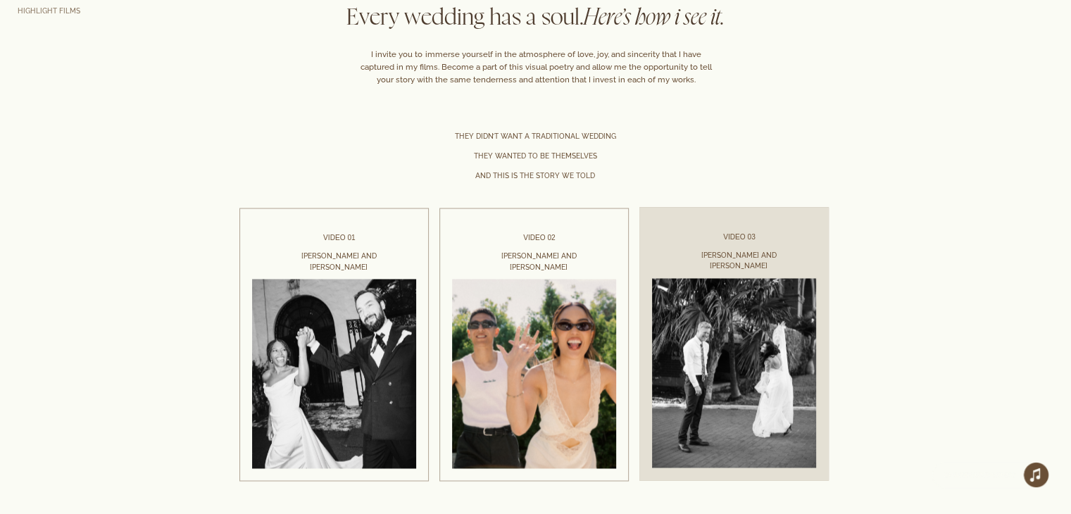
click at [737, 308] on div at bounding box center [733, 343] width 189 height 273
click at [717, 294] on div at bounding box center [733, 343] width 189 height 273
click at [705, 360] on div at bounding box center [733, 343] width 189 height 273
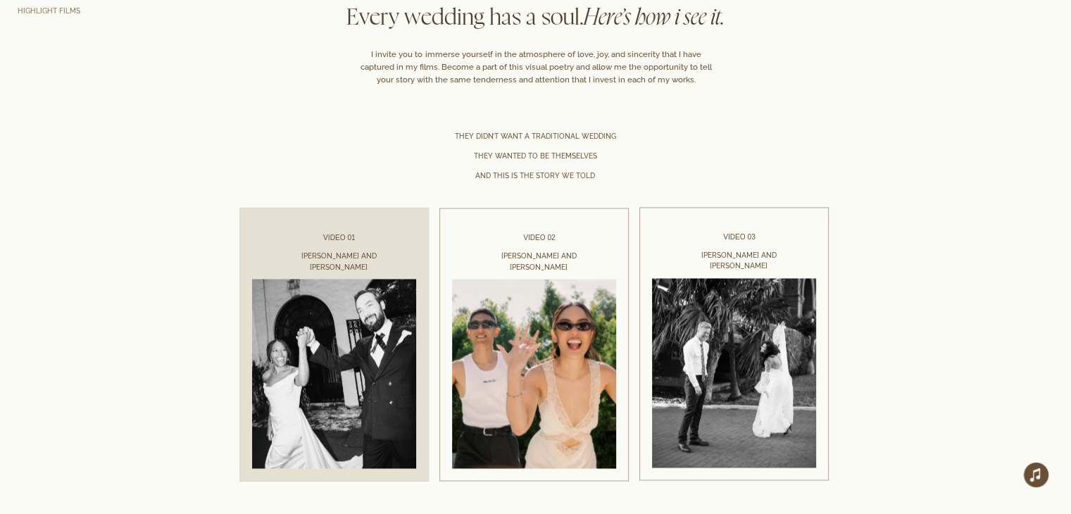
click at [341, 317] on link at bounding box center [333, 331] width 189 height 273
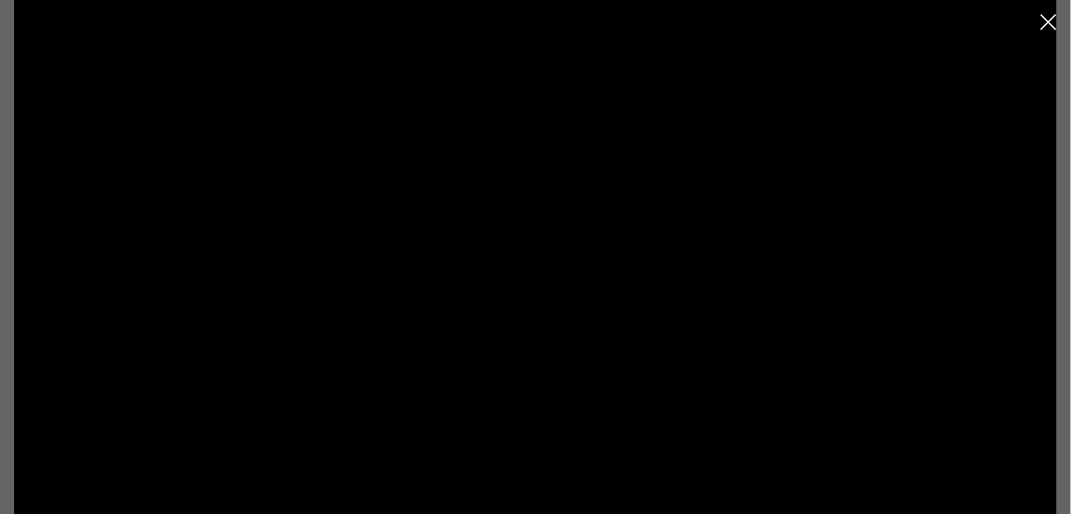
click at [1045, 28] on icon "Close dialog window" at bounding box center [1048, 22] width 16 height 16
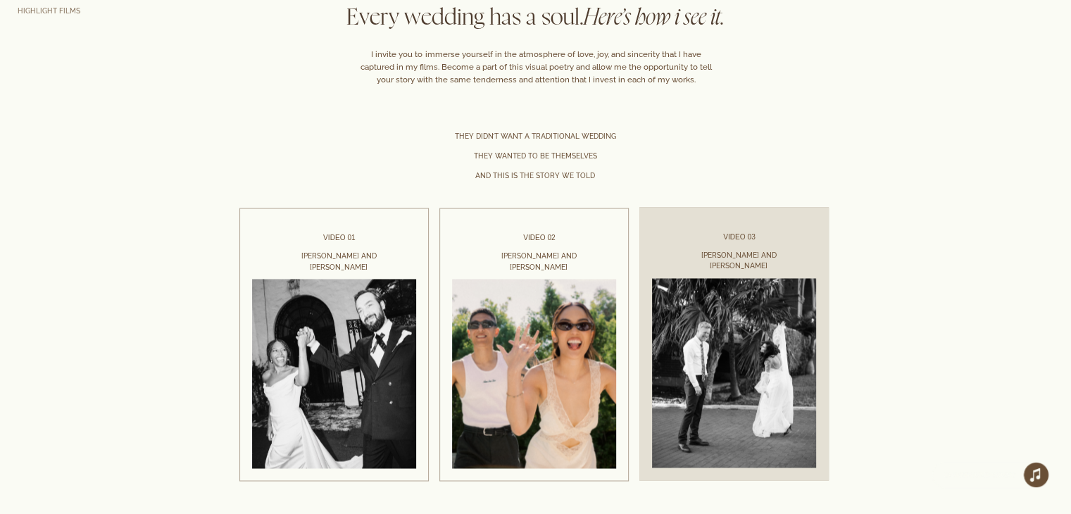
click at [779, 367] on div at bounding box center [733, 343] width 189 height 273
click at [743, 255] on div at bounding box center [733, 343] width 189 height 273
click at [742, 339] on div at bounding box center [733, 343] width 189 height 273
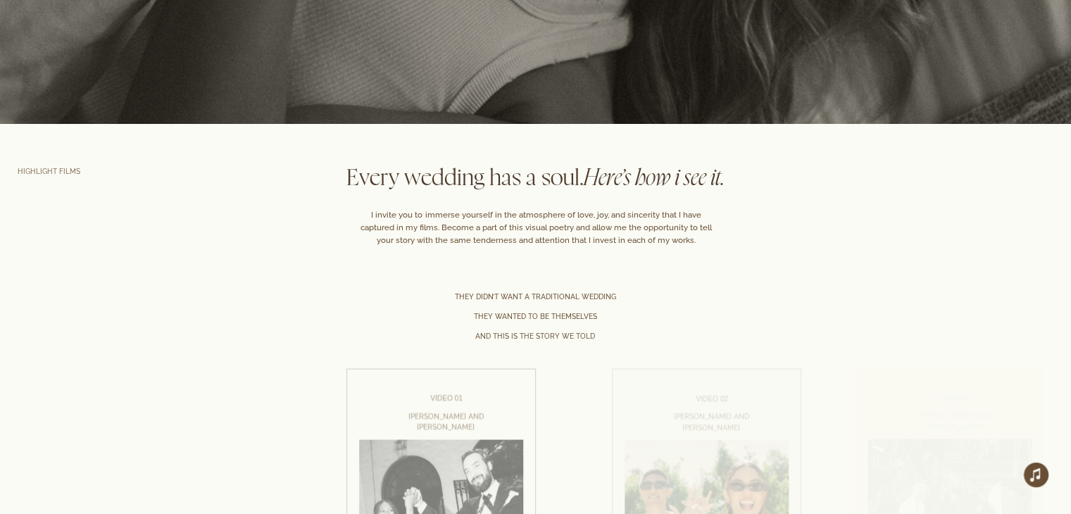
scroll to position [2012, 0]
